Goal: Transaction & Acquisition: Obtain resource

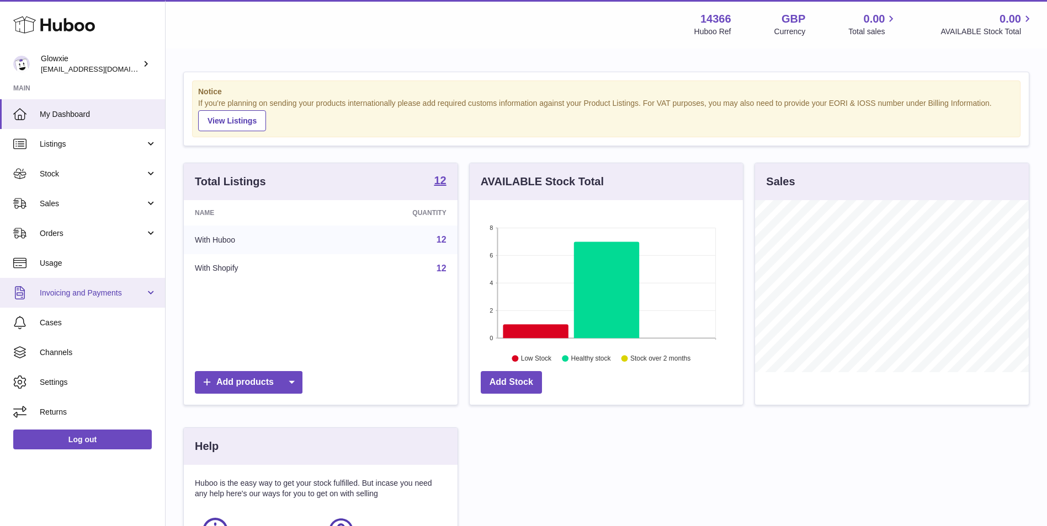
scroll to position [172, 273]
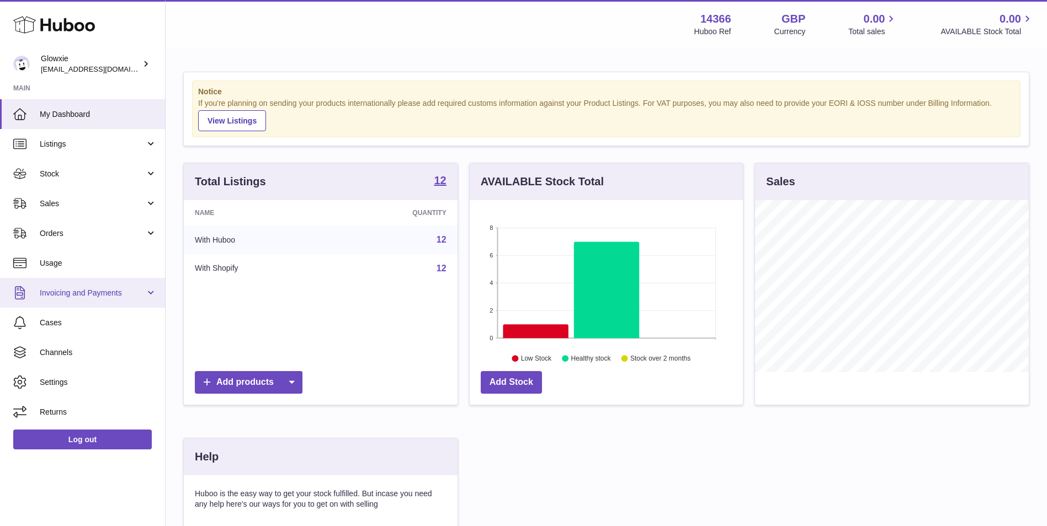
click at [113, 279] on link "Invoicing and Payments" at bounding box center [82, 293] width 165 height 30
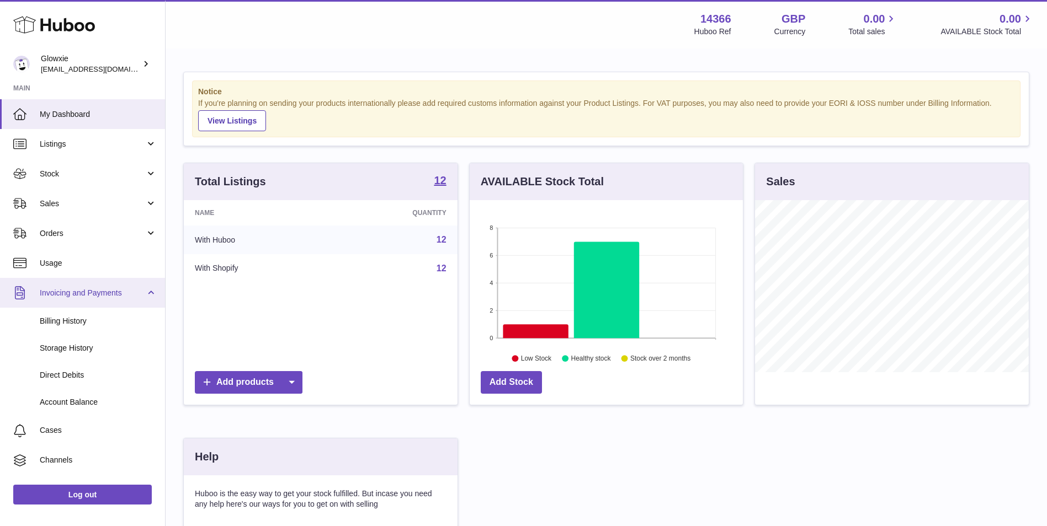
click at [121, 307] on link "Invoicing and Payments" at bounding box center [82, 293] width 165 height 30
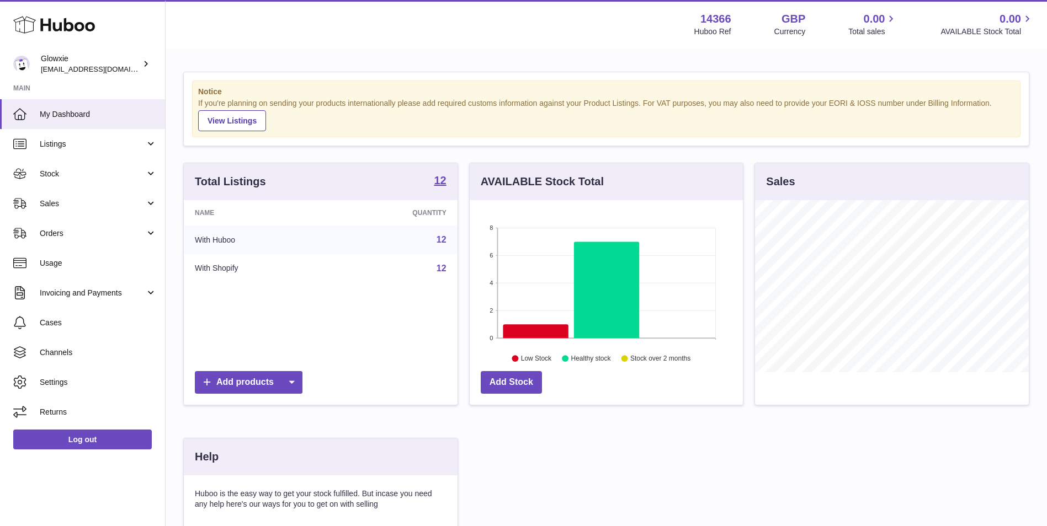
click at [122, 316] on ul "My Dashboard Listings Not with Huboo Listings with Huboo Bundles Stock Stock St…" at bounding box center [82, 263] width 165 height 328
click at [127, 292] on span "Invoicing and Payments" at bounding box center [92, 293] width 105 height 10
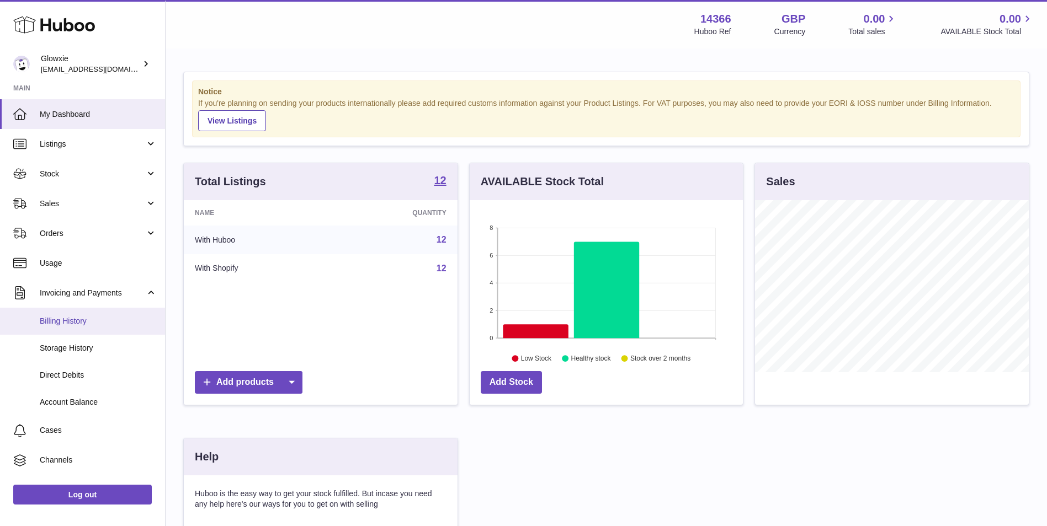
click at [124, 316] on span "Billing History" at bounding box center [98, 321] width 117 height 10
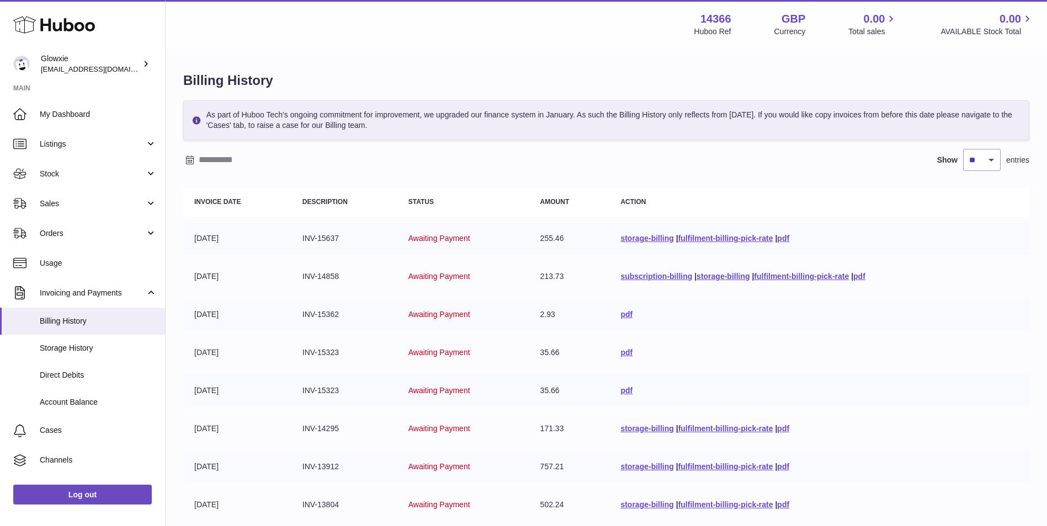
scroll to position [125, 0]
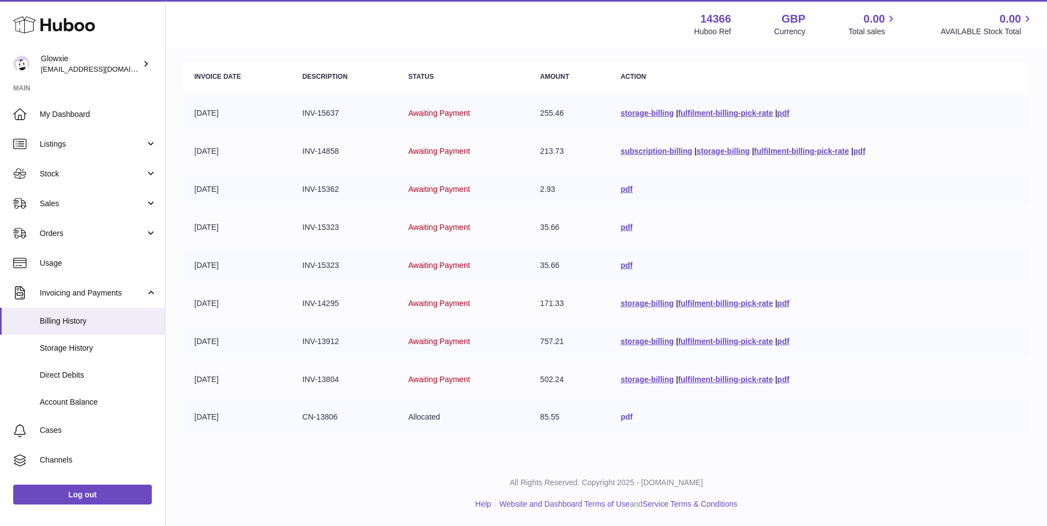
click at [624, 418] on link "pdf" at bounding box center [626, 417] width 12 height 9
